Goal: Task Accomplishment & Management: Manage account settings

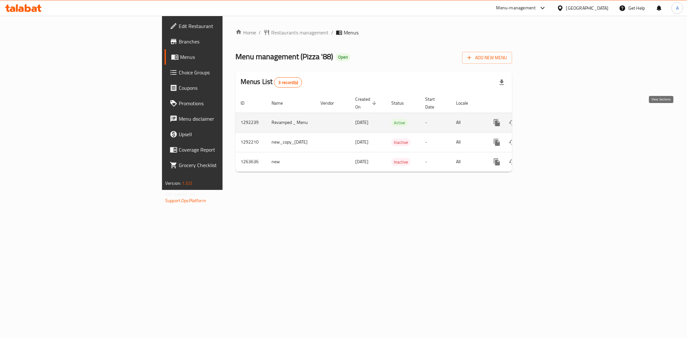
click at [547, 119] on icon "enhanced table" at bounding box center [543, 123] width 8 height 8
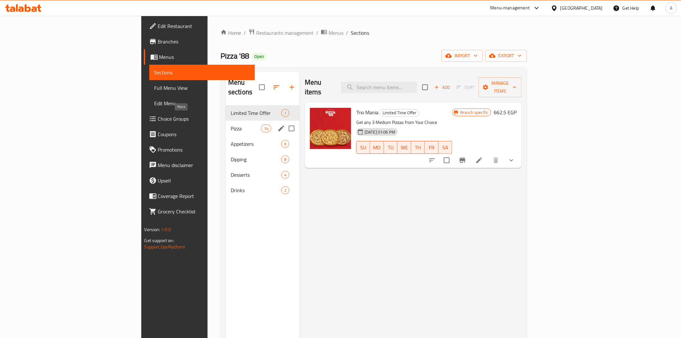
click at [231, 125] on span "Pizza" at bounding box center [246, 129] width 30 height 8
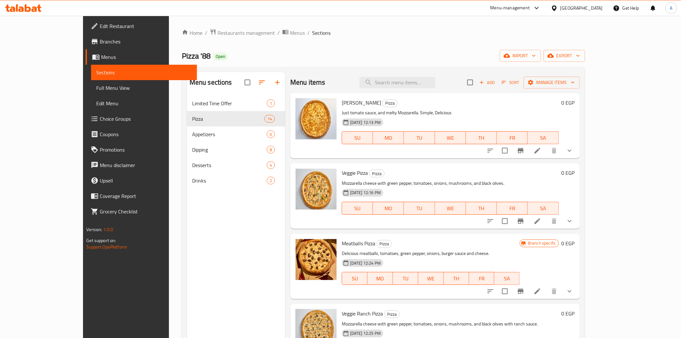
click at [574, 152] on icon "show more" at bounding box center [570, 151] width 8 height 8
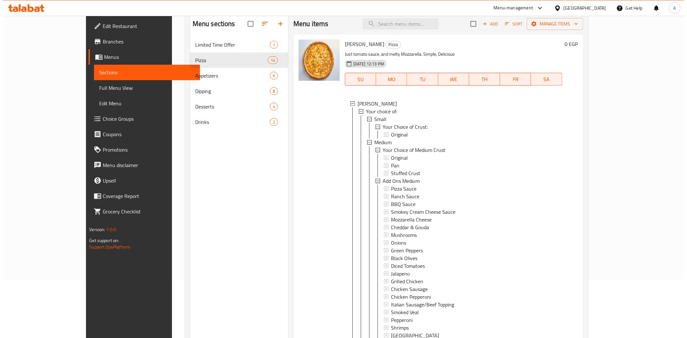
scroll to position [71, 0]
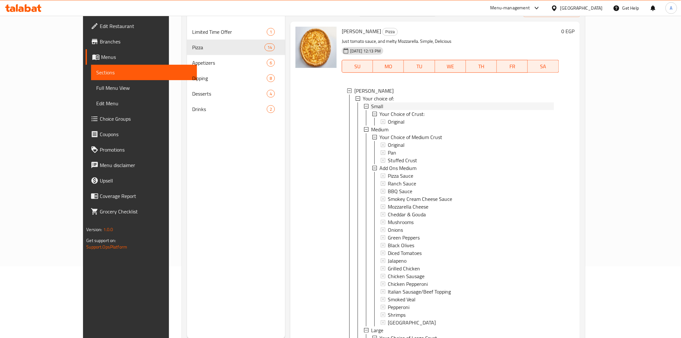
click at [364, 105] on icon at bounding box center [366, 106] width 5 height 5
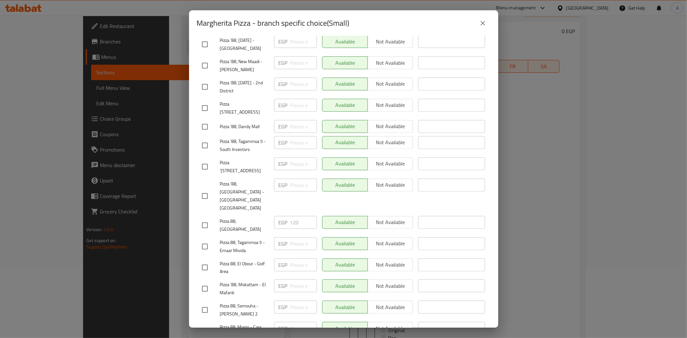
scroll to position [5, 0]
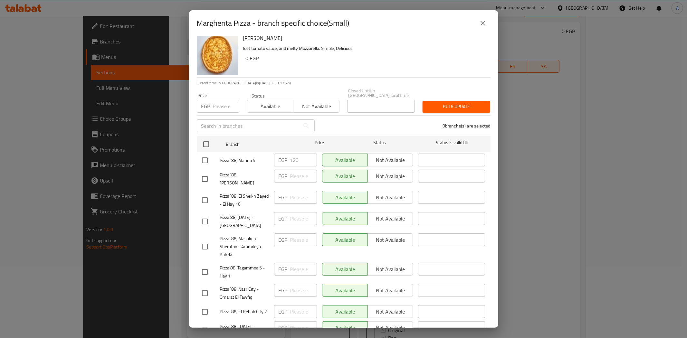
click at [480, 25] on icon "close" at bounding box center [483, 23] width 8 height 8
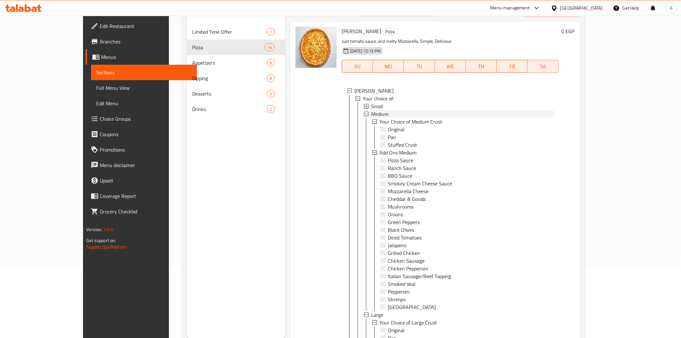
click at [364, 113] on icon at bounding box center [366, 114] width 5 height 5
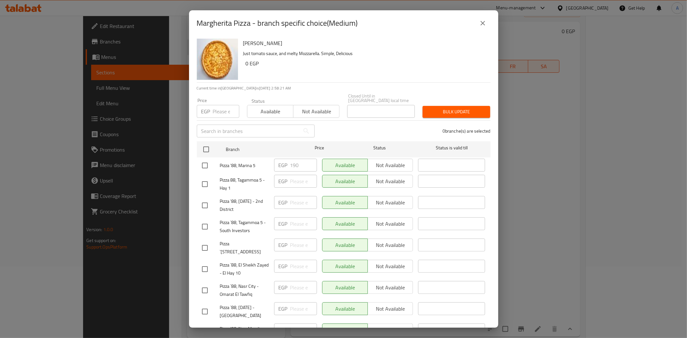
click at [483, 21] on icon "close" at bounding box center [483, 23] width 8 height 8
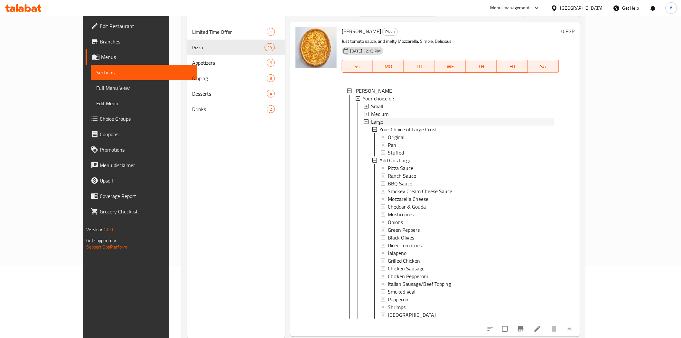
click at [364, 120] on icon at bounding box center [366, 121] width 5 height 5
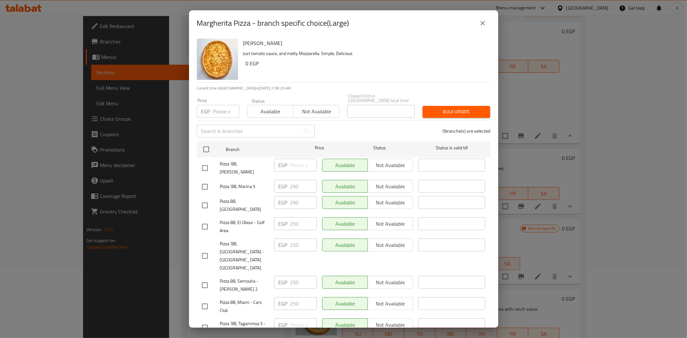
scroll to position [36, 0]
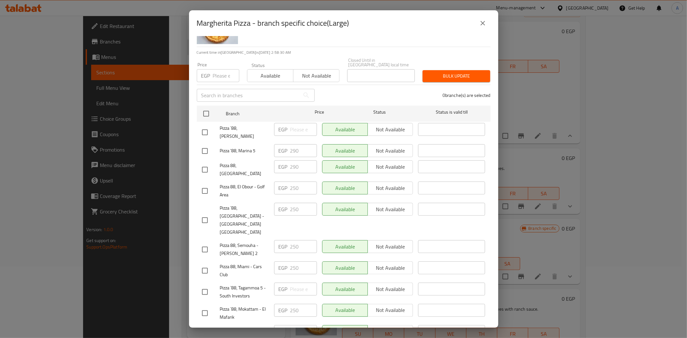
click at [317, 238] on div "EGP 250 ​" at bounding box center [295, 250] width 48 height 24
click at [316, 210] on div "EGP 250 ​" at bounding box center [295, 220] width 48 height 40
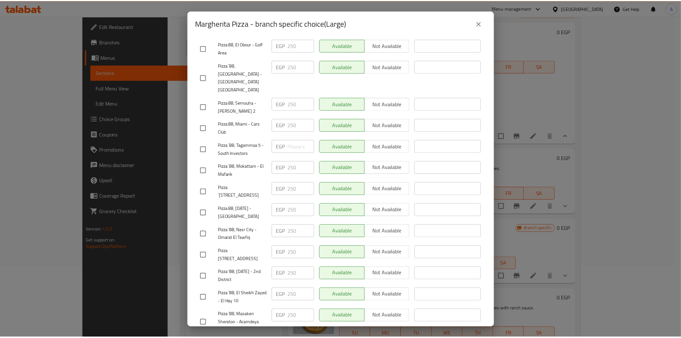
scroll to position [0, 0]
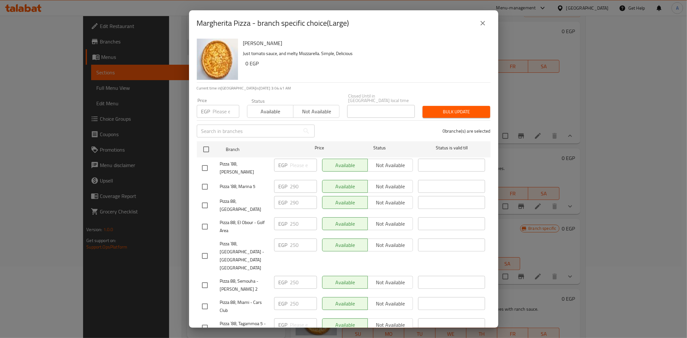
click at [489, 19] on button "close" at bounding box center [482, 22] width 15 height 15
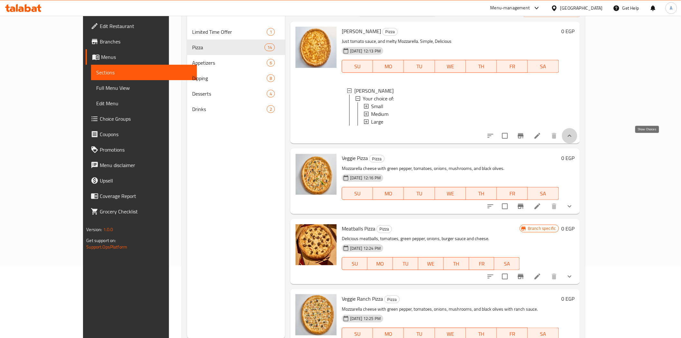
click at [574, 140] on icon "show more" at bounding box center [570, 136] width 8 height 8
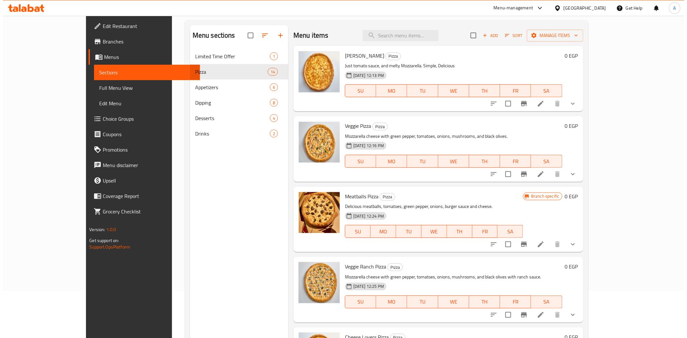
scroll to position [36, 0]
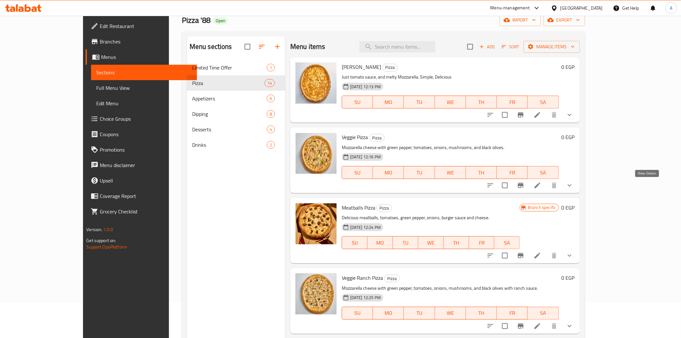
click at [572, 185] on icon "show more" at bounding box center [570, 185] width 4 height 2
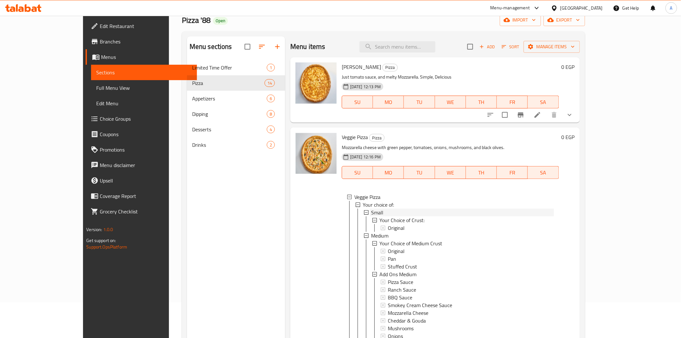
click at [364, 213] on icon at bounding box center [366, 212] width 5 height 5
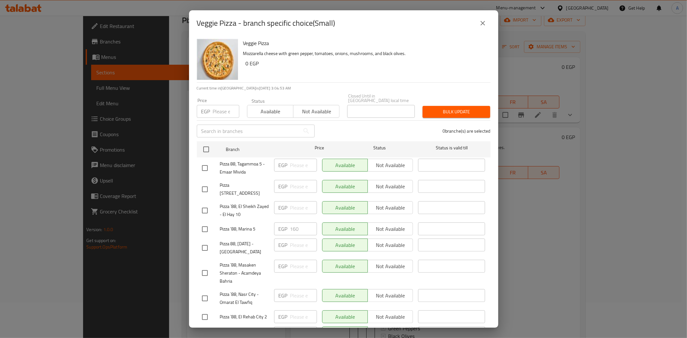
click at [484, 22] on icon "close" at bounding box center [482, 23] width 5 height 5
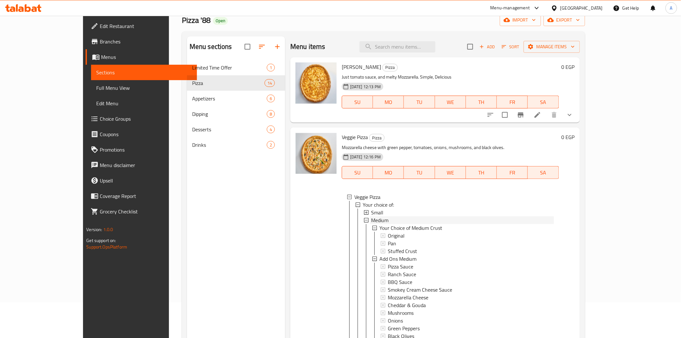
click at [364, 218] on icon at bounding box center [366, 220] width 5 height 5
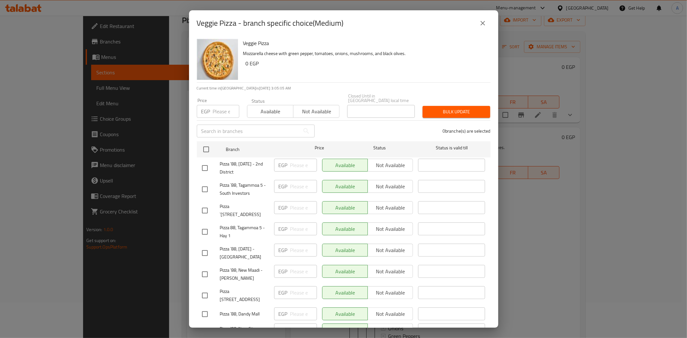
click at [323, 123] on div "0 branche(s) are selected" at bounding box center [407, 130] width 176 height 23
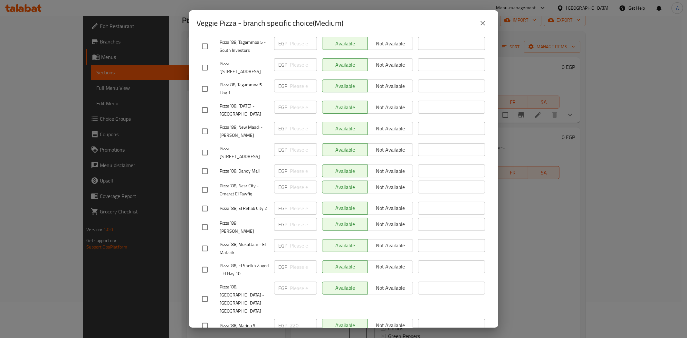
scroll to position [291, 0]
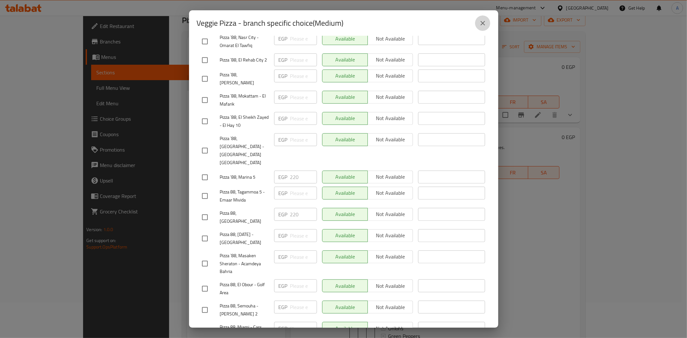
click at [478, 26] on button "close" at bounding box center [482, 22] width 15 height 15
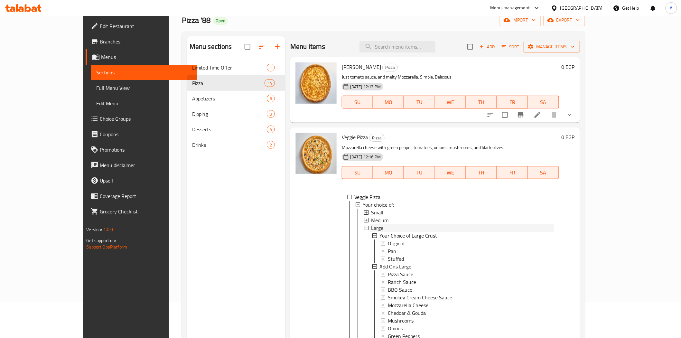
click at [364, 226] on icon at bounding box center [366, 228] width 5 height 5
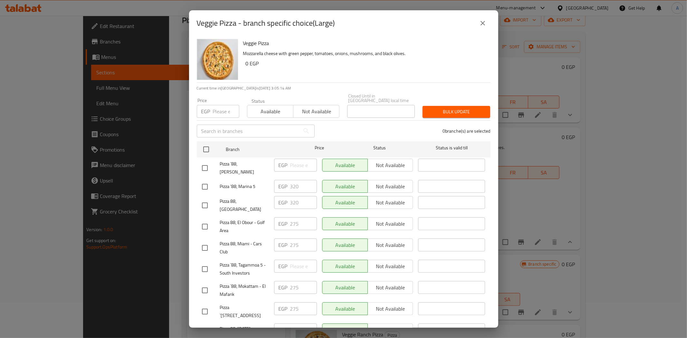
click at [316, 215] on div "EGP 275 ​" at bounding box center [295, 227] width 48 height 24
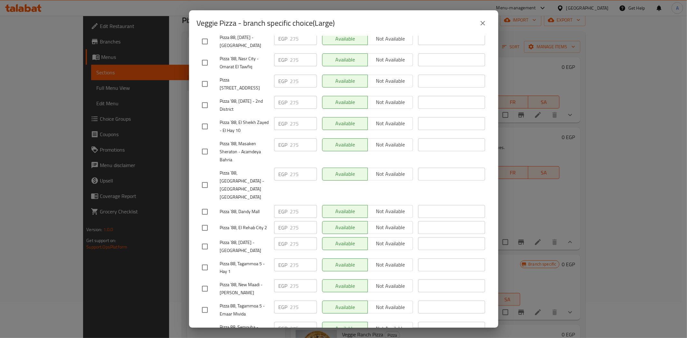
click at [319, 256] on div "Available Not available" at bounding box center [367, 268] width 96 height 24
click at [488, 21] on button "close" at bounding box center [482, 22] width 15 height 15
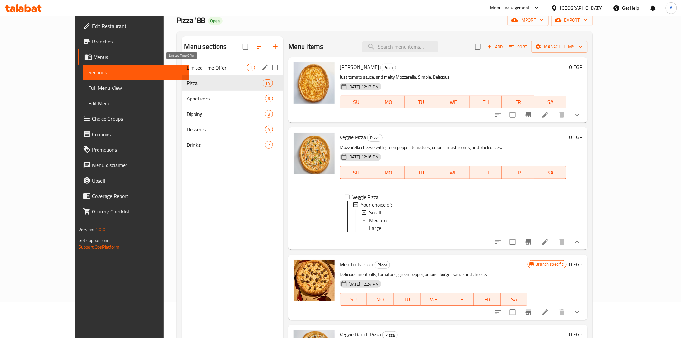
click at [187, 69] on span "Limited Time Offer" at bounding box center [217, 68] width 60 height 8
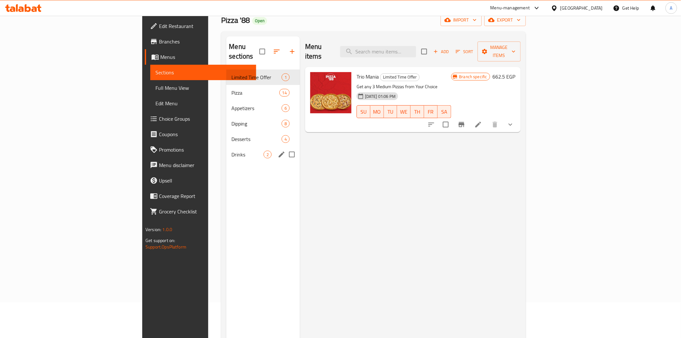
click at [232, 151] on span "Drinks" at bounding box center [248, 155] width 32 height 8
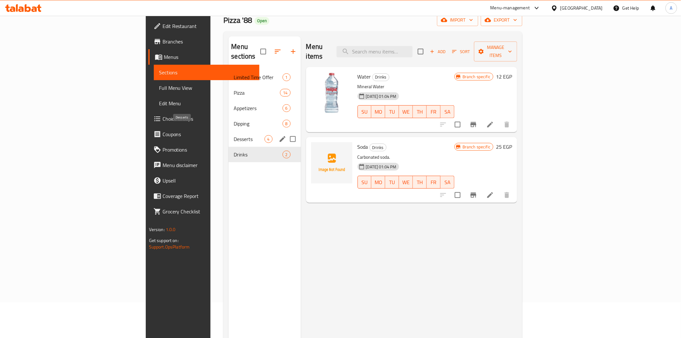
click at [234, 135] on span "Desserts" at bounding box center [249, 139] width 31 height 8
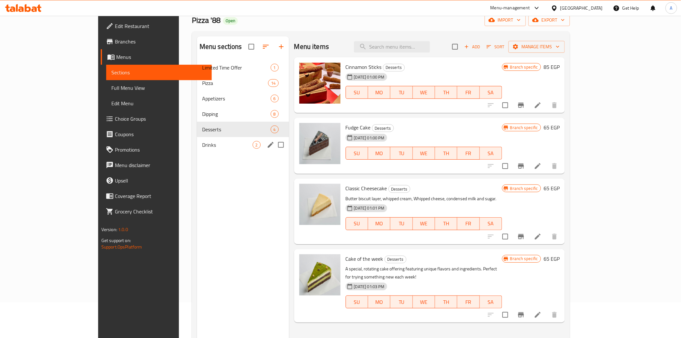
click at [197, 150] on div "Drinks 2" at bounding box center [243, 144] width 92 height 15
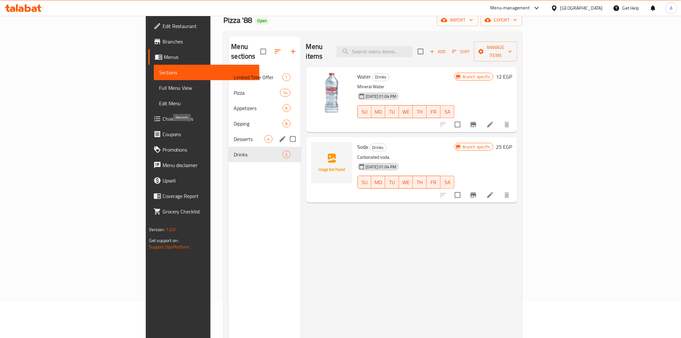
click at [234, 135] on span "Desserts" at bounding box center [249, 139] width 31 height 8
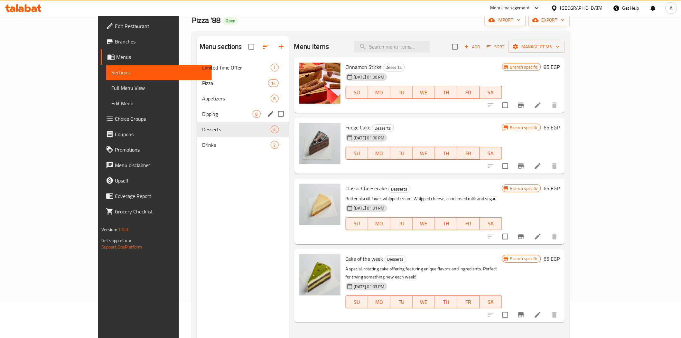
click at [202, 115] on span "Dipping" at bounding box center [227, 114] width 51 height 8
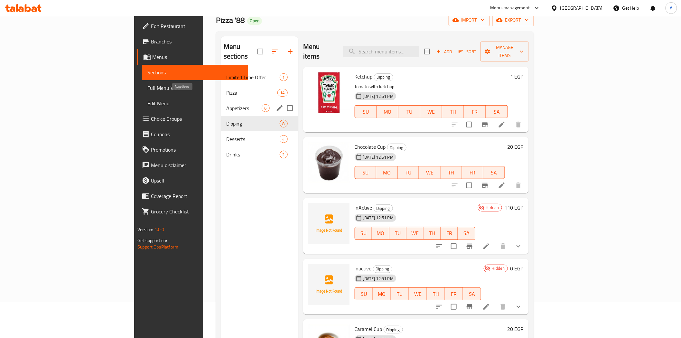
click at [226, 104] on span "Appetizers" at bounding box center [243, 108] width 35 height 8
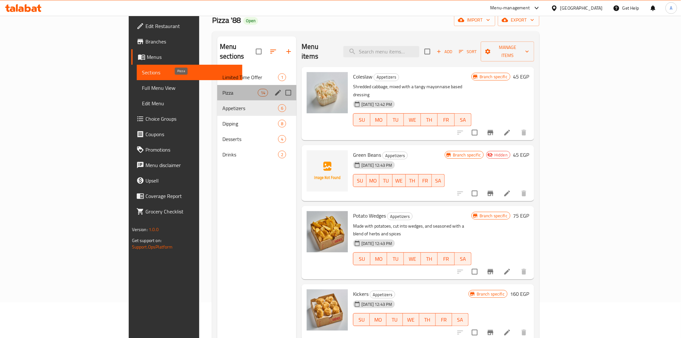
click at [223, 89] on span "Pizza" at bounding box center [240, 93] width 35 height 8
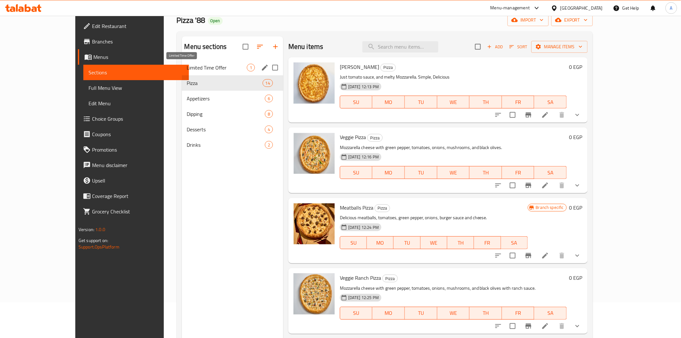
click at [187, 65] on span "Limited Time Offer" at bounding box center [217, 68] width 60 height 8
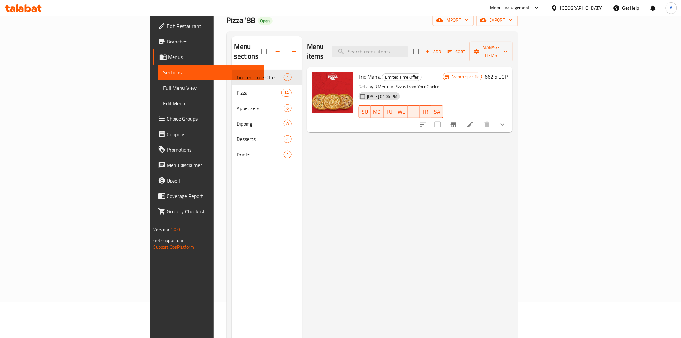
click at [510, 117] on button "show more" at bounding box center [502, 124] width 15 height 15
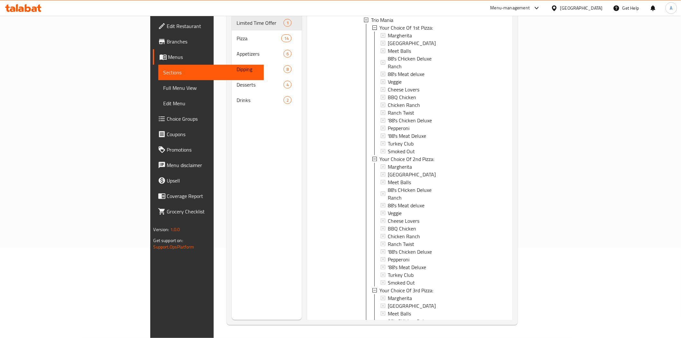
scroll to position [150, 0]
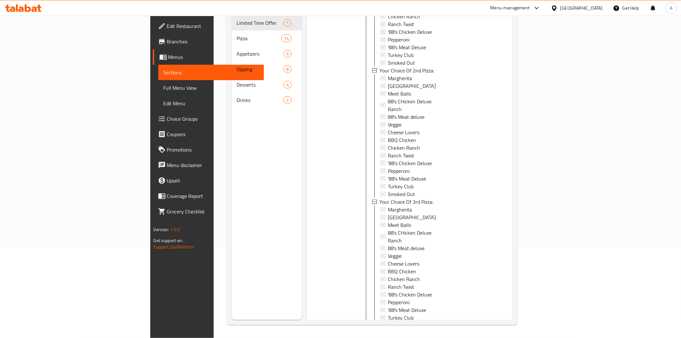
click at [507, 336] on icon "show more" at bounding box center [503, 340] width 8 height 8
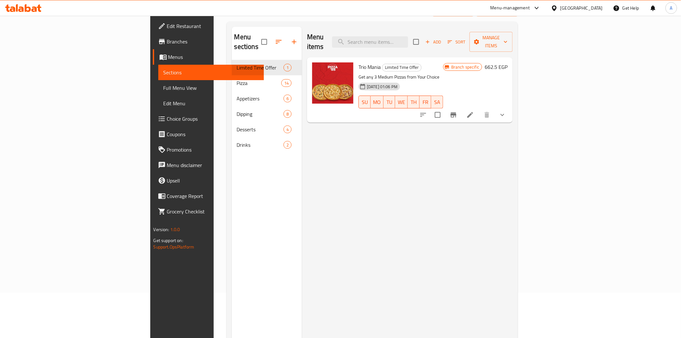
scroll to position [0, 0]
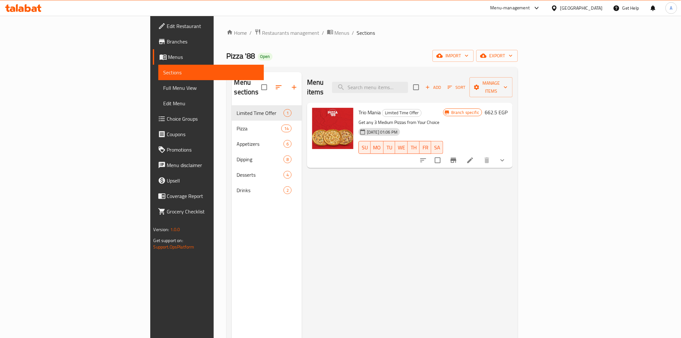
click at [423, 234] on div "Menu items Add Sort Manage items Trio Mania Limited Time Offer Get any 3 Medium…" at bounding box center [407, 241] width 211 height 338
click at [428, 220] on div "Menu items Add Sort Manage items Trio Mania Limited Time Offer Get any 3 Medium…" at bounding box center [407, 241] width 211 height 338
click at [395, 249] on div "Menu items Add Sort Manage items Trio Mania Limited Time Offer Get any 3 Medium…" at bounding box center [407, 241] width 211 height 338
click at [352, 238] on div "Menu items Add Sort Manage items Trio Mania Limited Time Offer Get any 3 Medium…" at bounding box center [407, 241] width 211 height 338
